Goal: Information Seeking & Learning: Learn about a topic

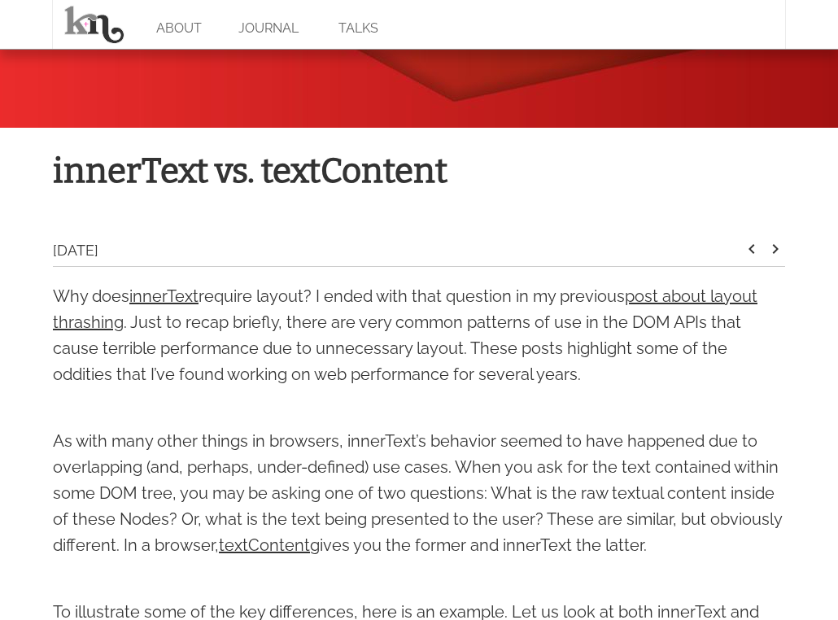
scroll to position [544, 0]
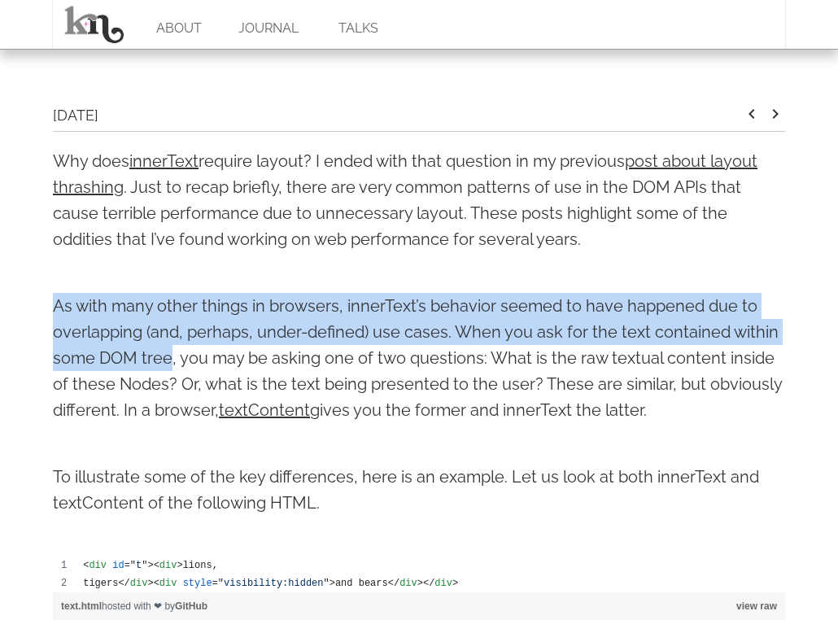
drag, startPoint x: 172, startPoint y: 358, endPoint x: 28, endPoint y: 307, distance: 152.1
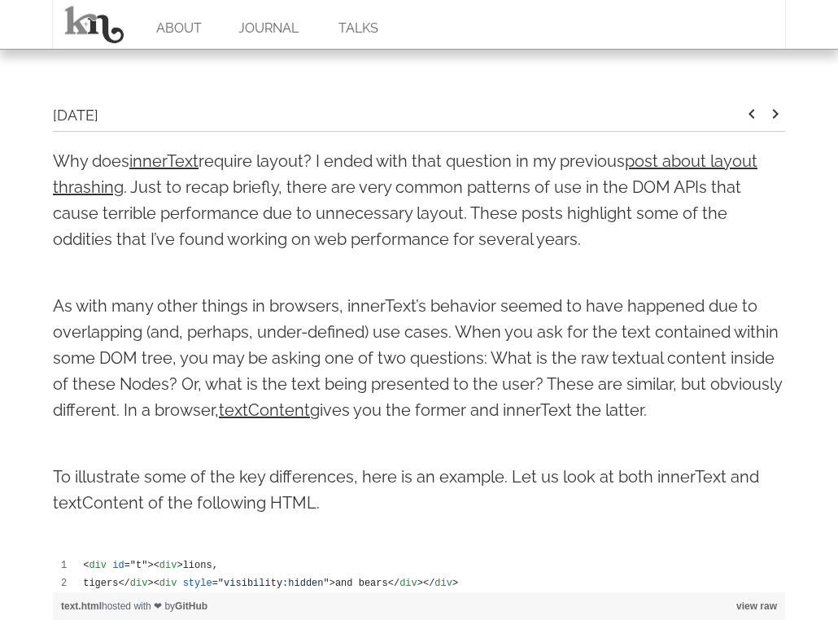
click at [180, 366] on p "As with many other things in browsers, innerText’s behavior seemed to have happ…" at bounding box center [419, 358] width 732 height 130
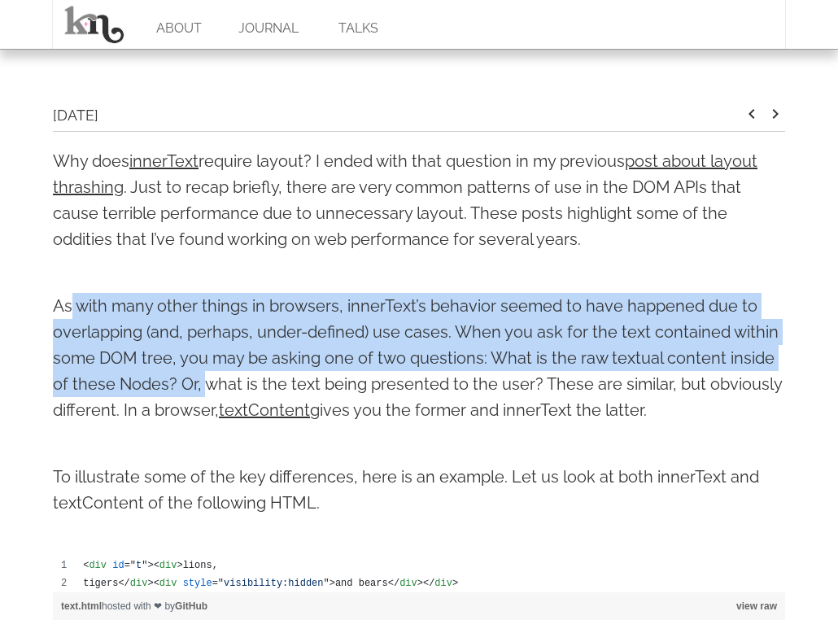
drag, startPoint x: 73, startPoint y: 303, endPoint x: 201, endPoint y: 369, distance: 143.7
click at [201, 369] on p "As with many other things in browsers, innerText’s behavior seemed to have happ…" at bounding box center [419, 358] width 732 height 130
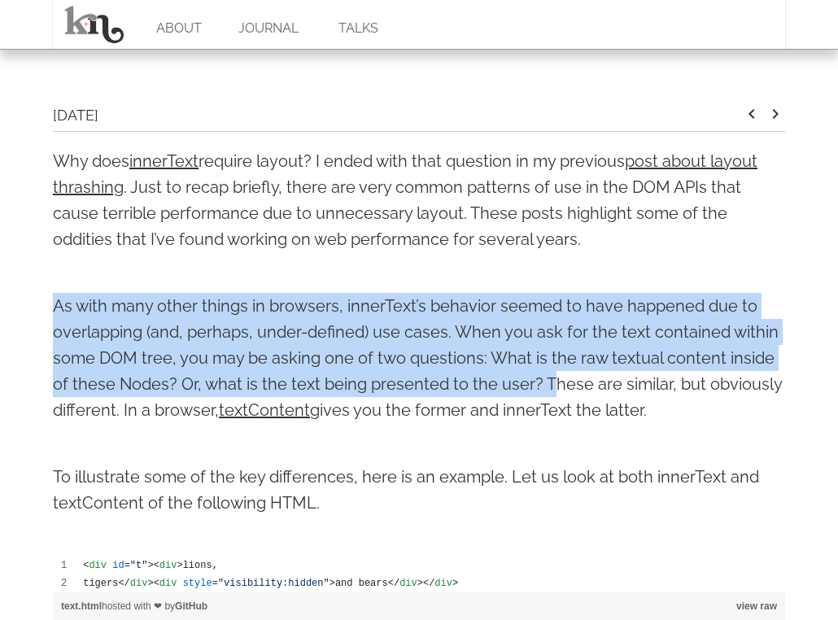
drag, startPoint x: 551, startPoint y: 381, endPoint x: 9, endPoint y: 303, distance: 547.5
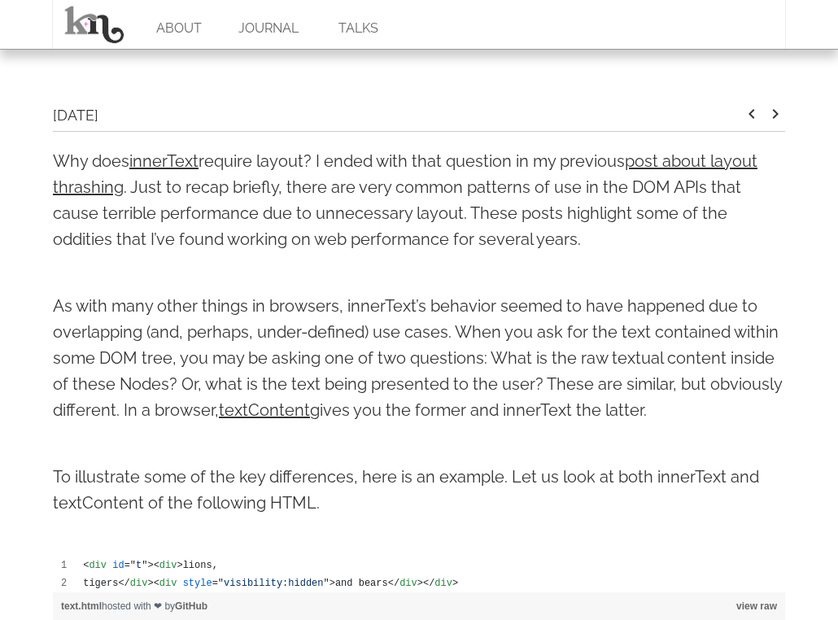
click at [160, 395] on p "As with many other things in browsers, innerText’s behavior seemed to have happ…" at bounding box center [419, 358] width 732 height 130
drag, startPoint x: 661, startPoint y: 409, endPoint x: 12, endPoint y: 304, distance: 657.7
click at [151, 351] on p "As with many other things in browsers, innerText’s behavior seemed to have happ…" at bounding box center [419, 358] width 732 height 130
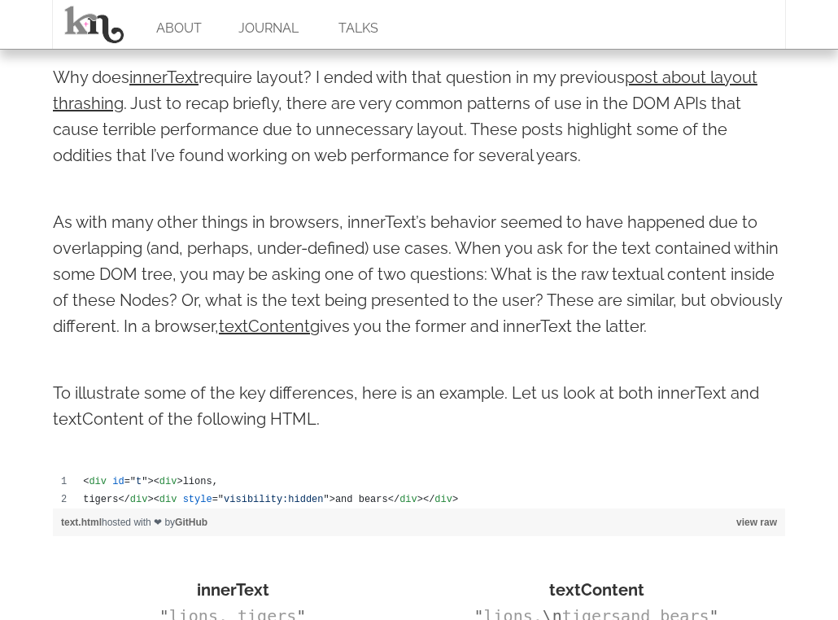
scroll to position [631, 0]
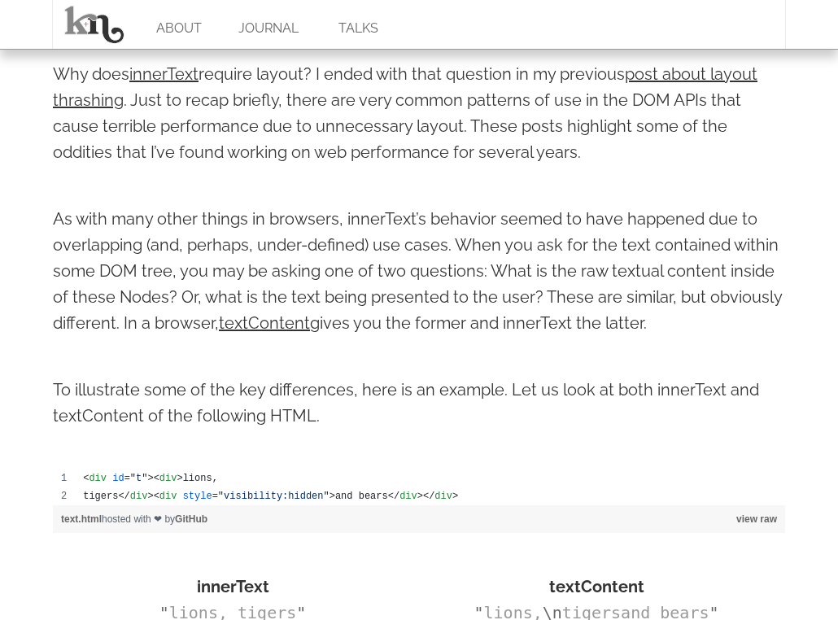
click at [171, 380] on p "To illustrate some of the key differences, here is an example. Let us look at b…" at bounding box center [419, 403] width 732 height 52
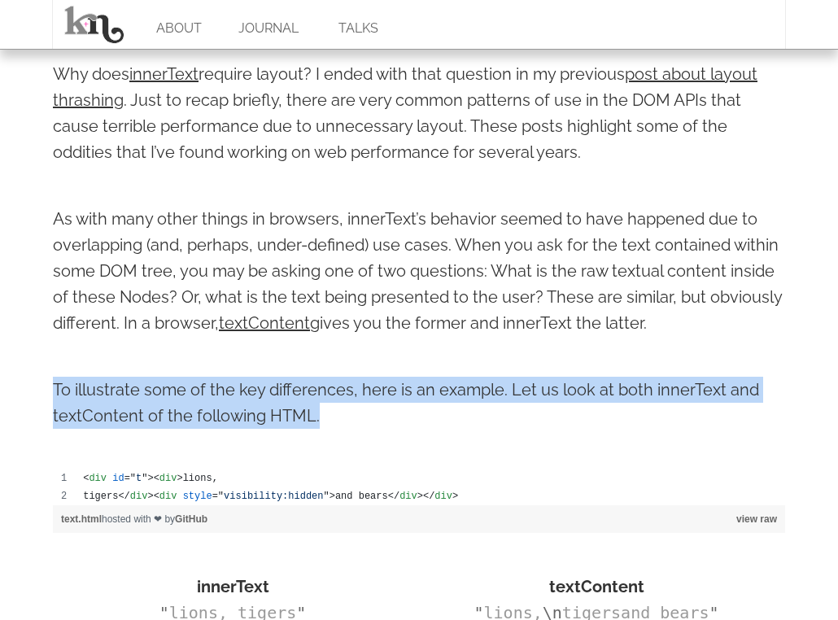
click at [171, 380] on p "To illustrate some of the key differences, here is an example. Let us look at b…" at bounding box center [419, 403] width 732 height 52
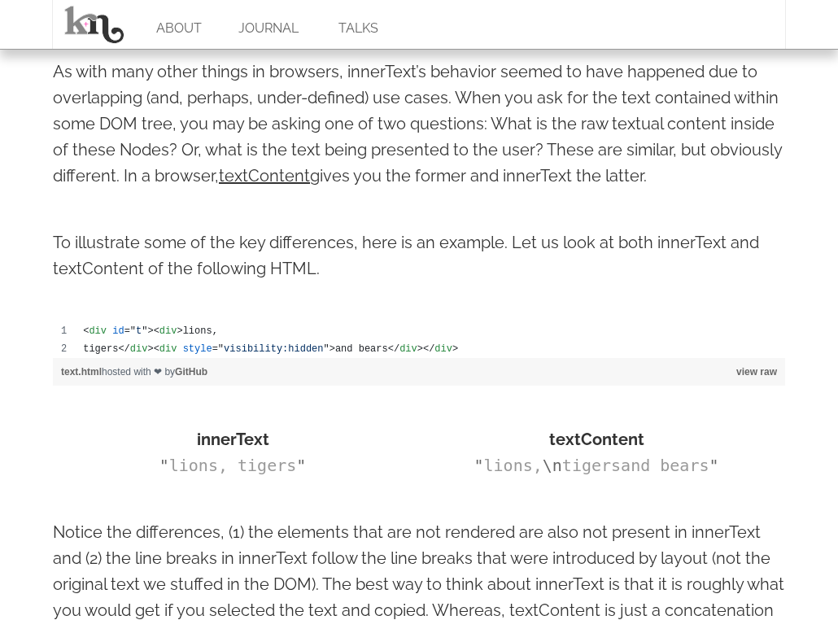
scroll to position [862, 0]
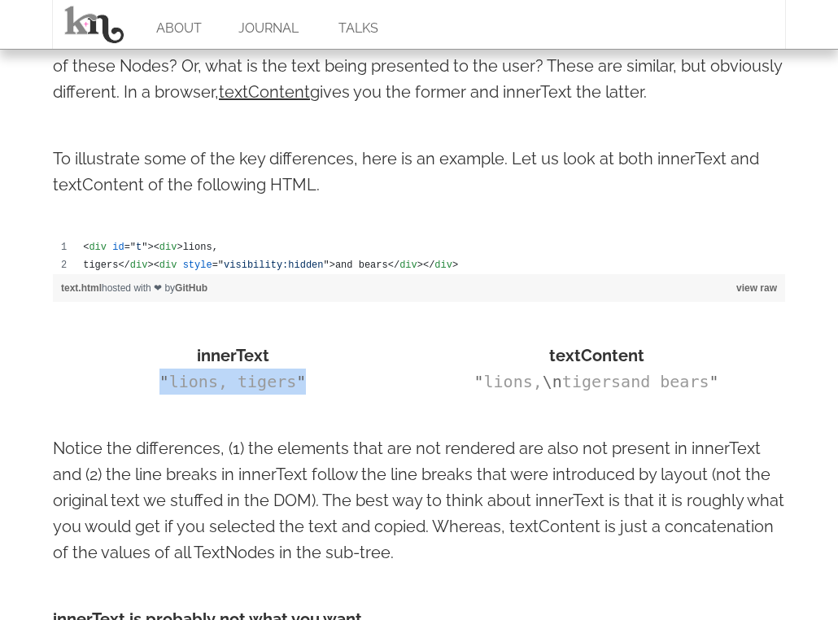
drag, startPoint x: 311, startPoint y: 382, endPoint x: 154, endPoint y: 380, distance: 157.0
click at [154, 380] on div "" lions, tigers "" at bounding box center [233, 382] width 360 height 26
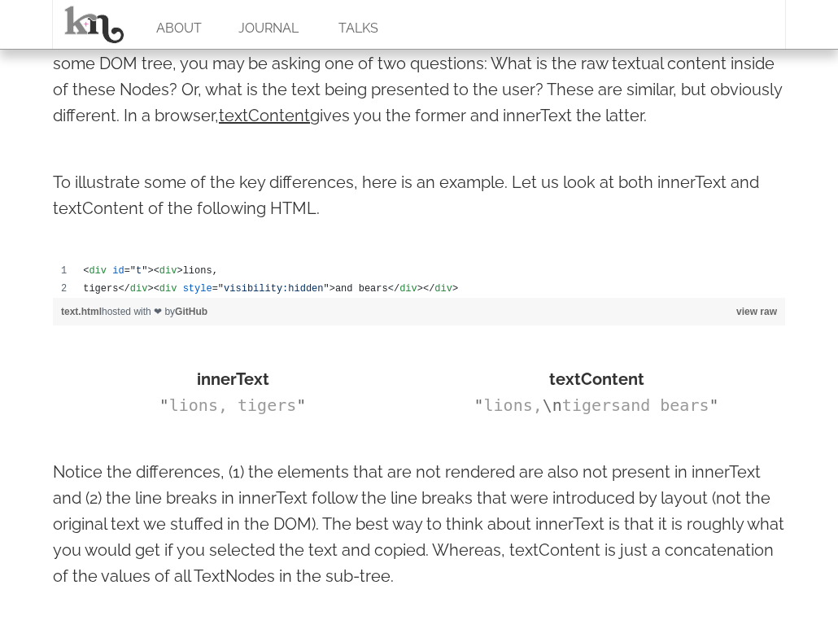
scroll to position [836, 0]
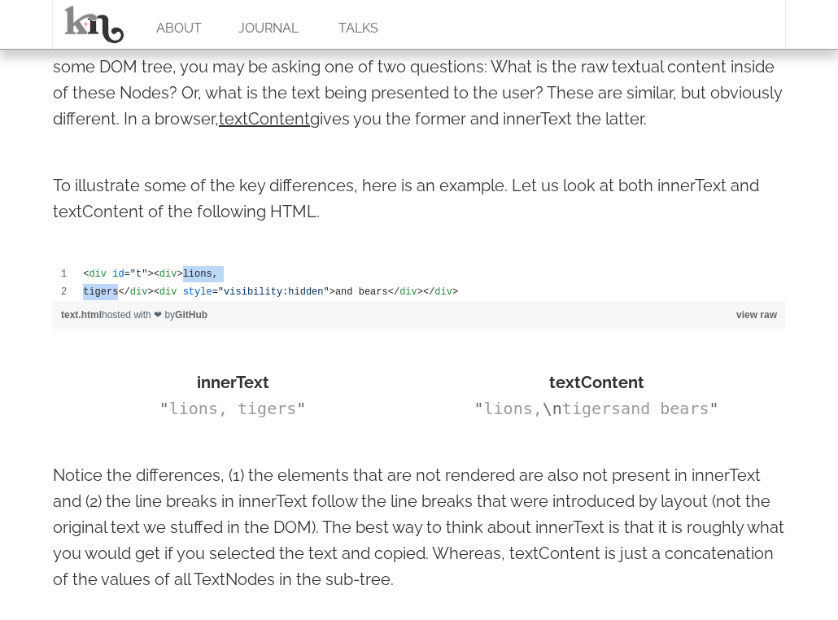
drag, startPoint x: 186, startPoint y: 273, endPoint x: 120, endPoint y: 294, distance: 68.2
click at [120, 294] on tbody "< div id =" t " > < div > lions, tigers </ div > < div style =" visibility:hidd…" at bounding box center [419, 283] width 732 height 36
drag, startPoint x: 185, startPoint y: 291, endPoint x: 386, endPoint y: 290, distance: 201.8
click at [386, 290] on td "tigers </ div > < div style =" visibility:hidden " > and bears </ div > </ div >" at bounding box center [430, 292] width 710 height 18
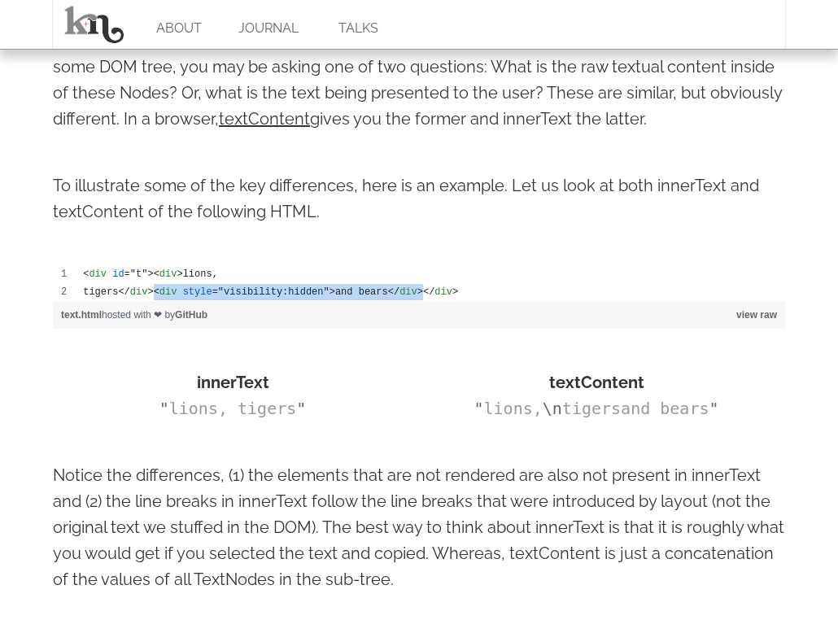
drag, startPoint x: 435, startPoint y: 291, endPoint x: 154, endPoint y: 291, distance: 281.5
click at [154, 291] on td "tigers </ div > < div style =" visibility:hidden " > and bears </ div > </ div >" at bounding box center [430, 292] width 710 height 18
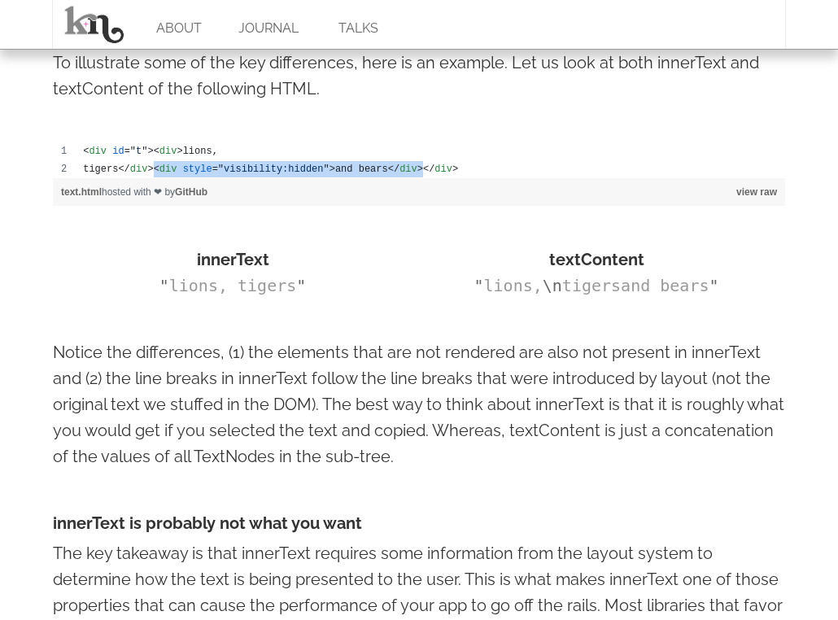
scroll to position [990, 0]
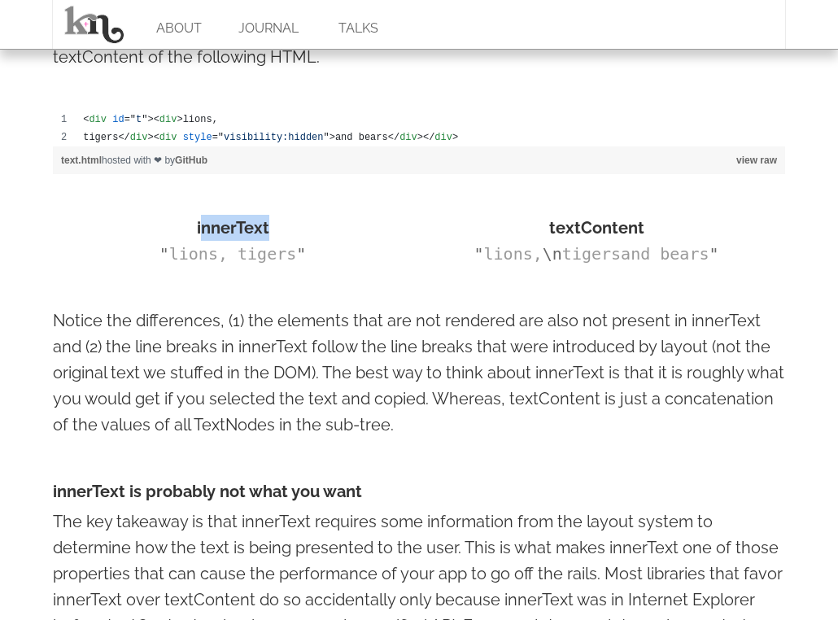
drag, startPoint x: 199, startPoint y: 228, endPoint x: 278, endPoint y: 230, distance: 79.0
click at [278, 230] on div "innerText" at bounding box center [233, 228] width 360 height 26
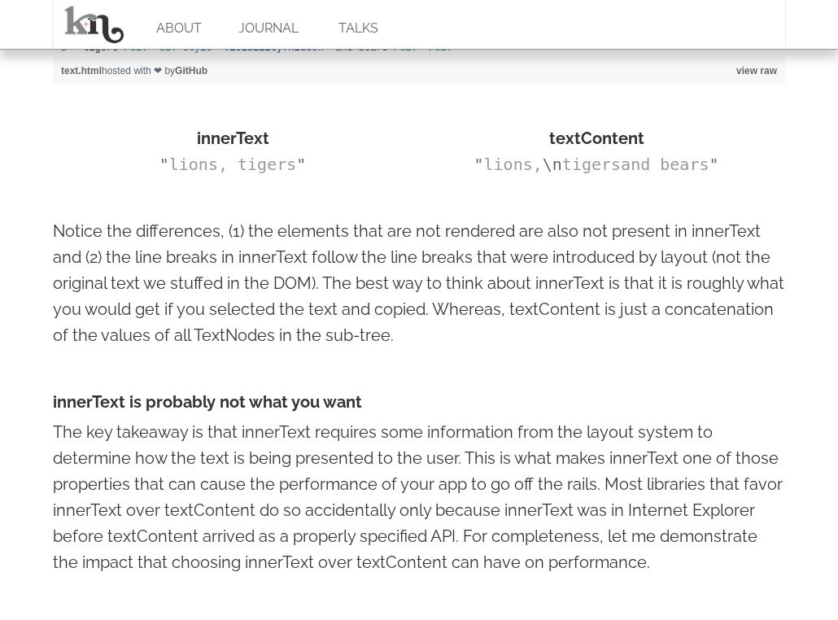
scroll to position [1083, 0]
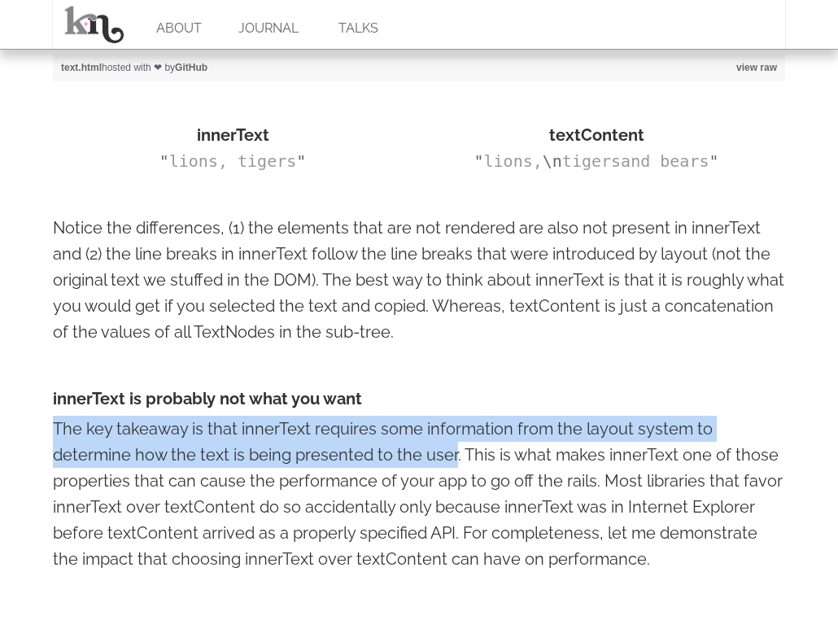
drag, startPoint x: 455, startPoint y: 454, endPoint x: 34, endPoint y: 421, distance: 422.0
click at [34, 421] on body "ABOUT JOURNAL TALKS innerText vs. textContent [DATE] keyboard_arrow_left keyboa…" at bounding box center [419, 251] width 838 height 2669
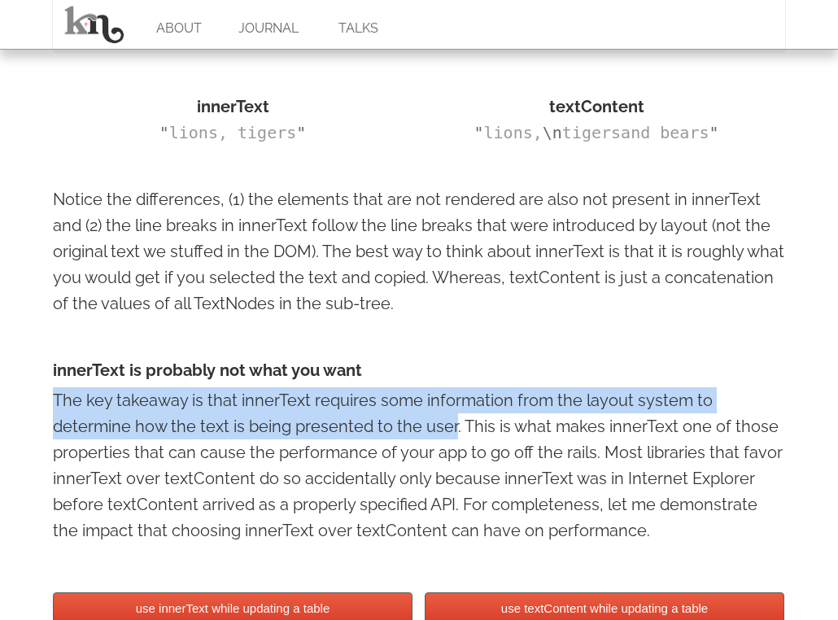
scroll to position [1159, 0]
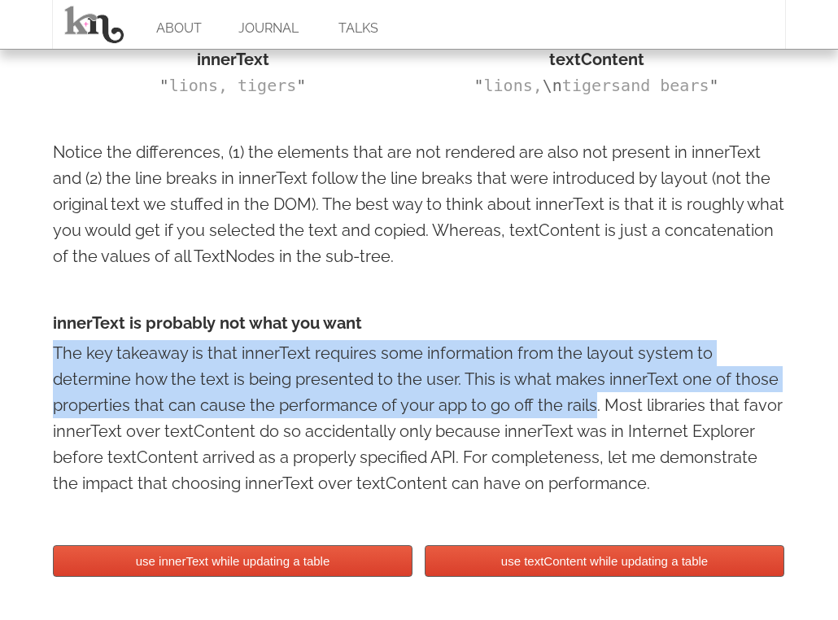
drag, startPoint x: 591, startPoint y: 406, endPoint x: 23, endPoint y: 346, distance: 571.1
click at [23, 346] on body "ABOUT JOURNAL TALKS innerText vs. textContent [DATE] keyboard_arrow_left keyboa…" at bounding box center [419, 175] width 838 height 2669
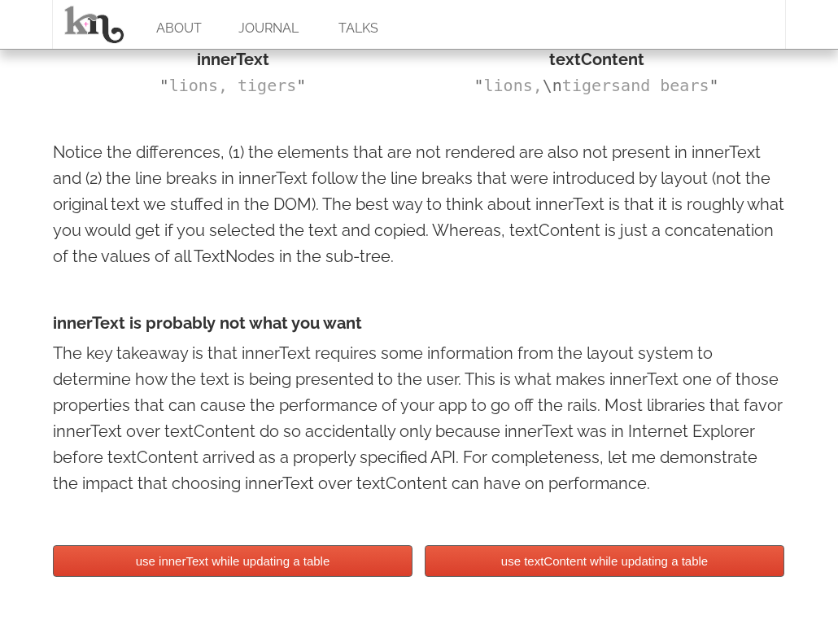
click at [152, 449] on p "The key takeaway is that innerText requires some information from the layout sy…" at bounding box center [419, 418] width 732 height 156
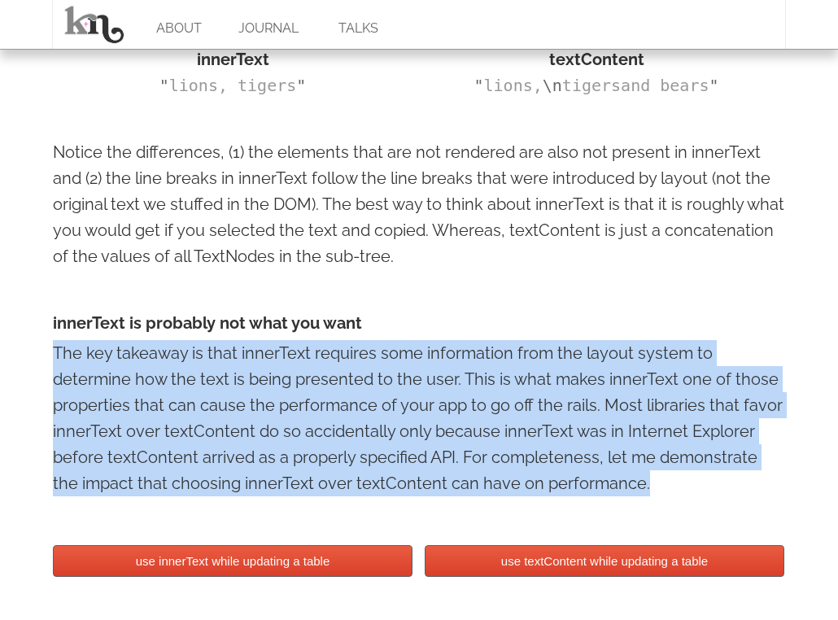
click at [152, 449] on p "The key takeaway is that innerText requires some information from the layout sy…" at bounding box center [419, 418] width 732 height 156
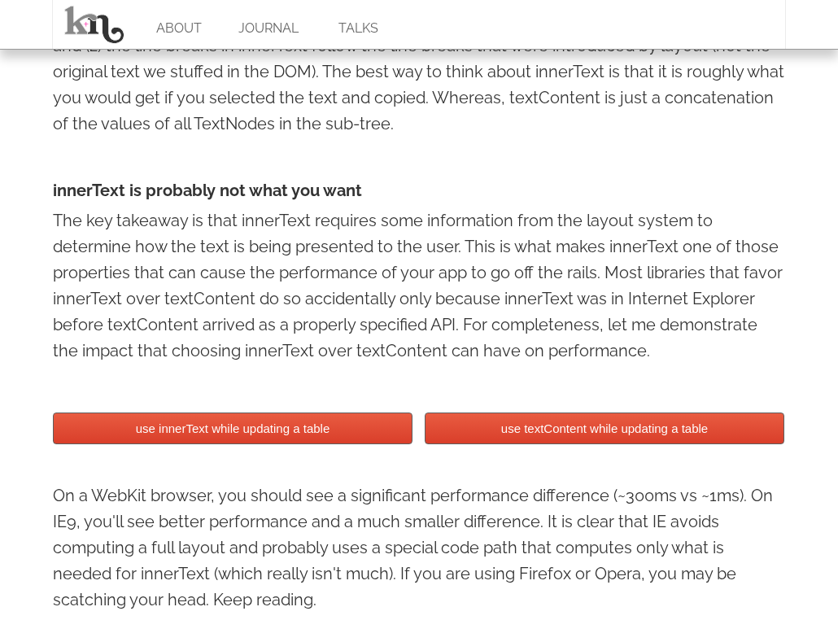
scroll to position [1498, 0]
